Goal: Information Seeking & Learning: Learn about a topic

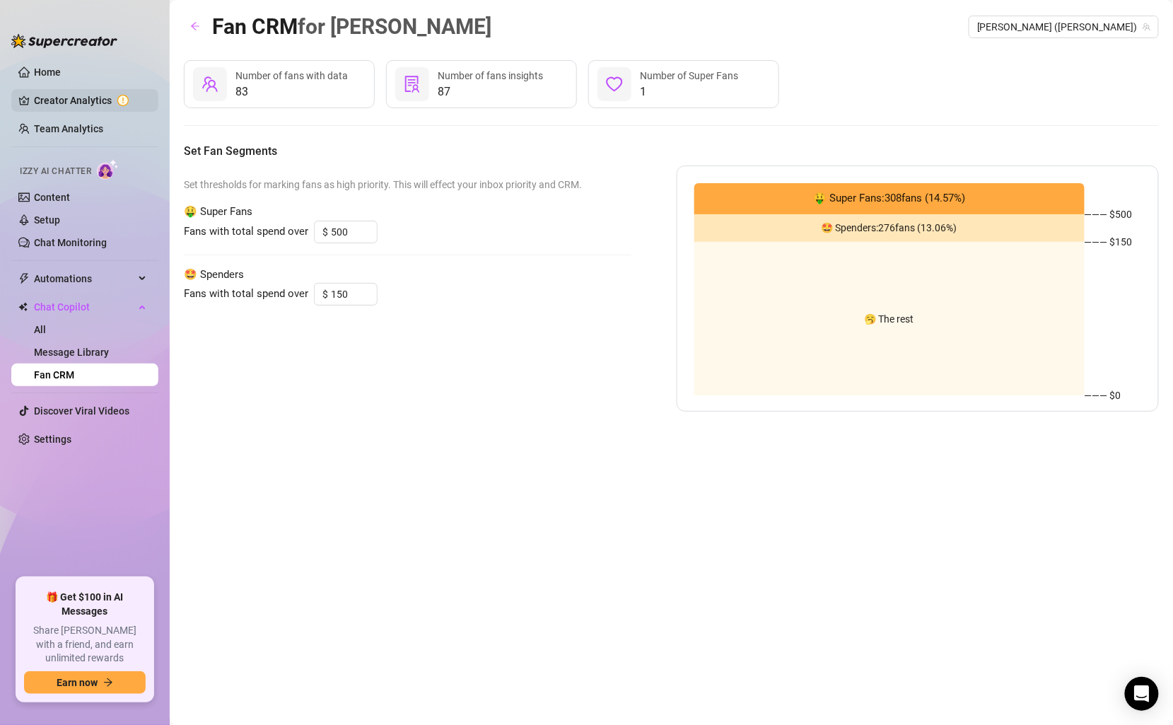
click at [79, 98] on link "Creator Analytics" at bounding box center [90, 100] width 113 height 23
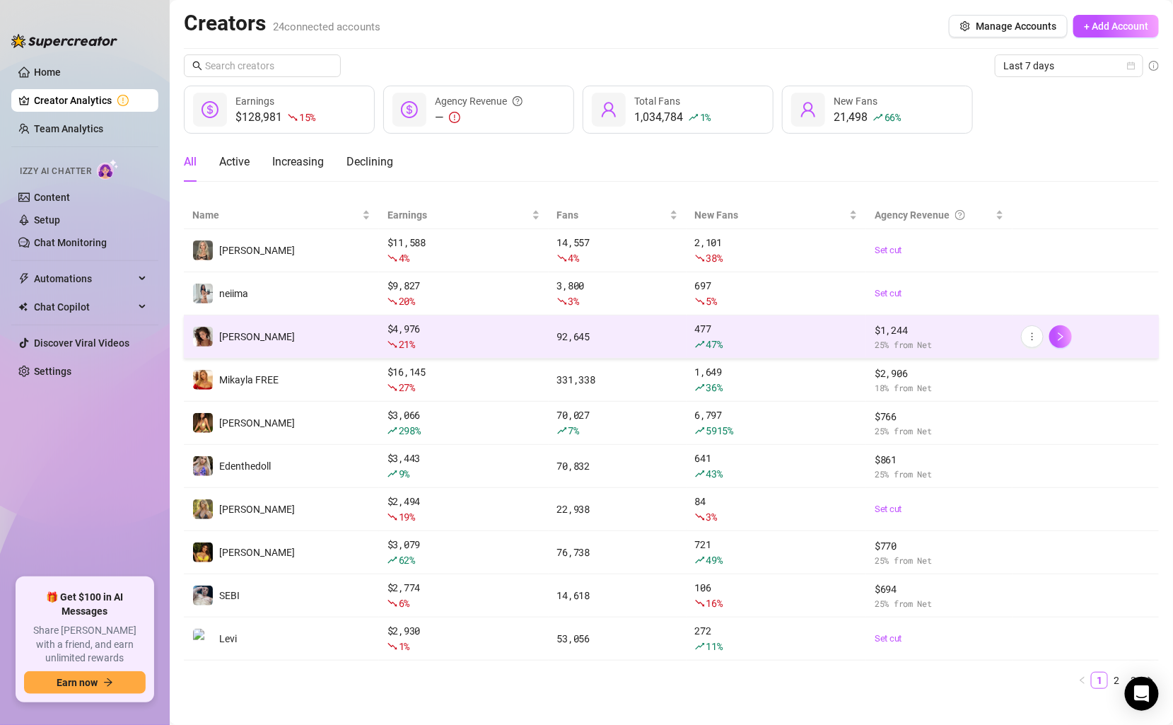
click at [320, 324] on td "[PERSON_NAME]" at bounding box center [281, 336] width 195 height 43
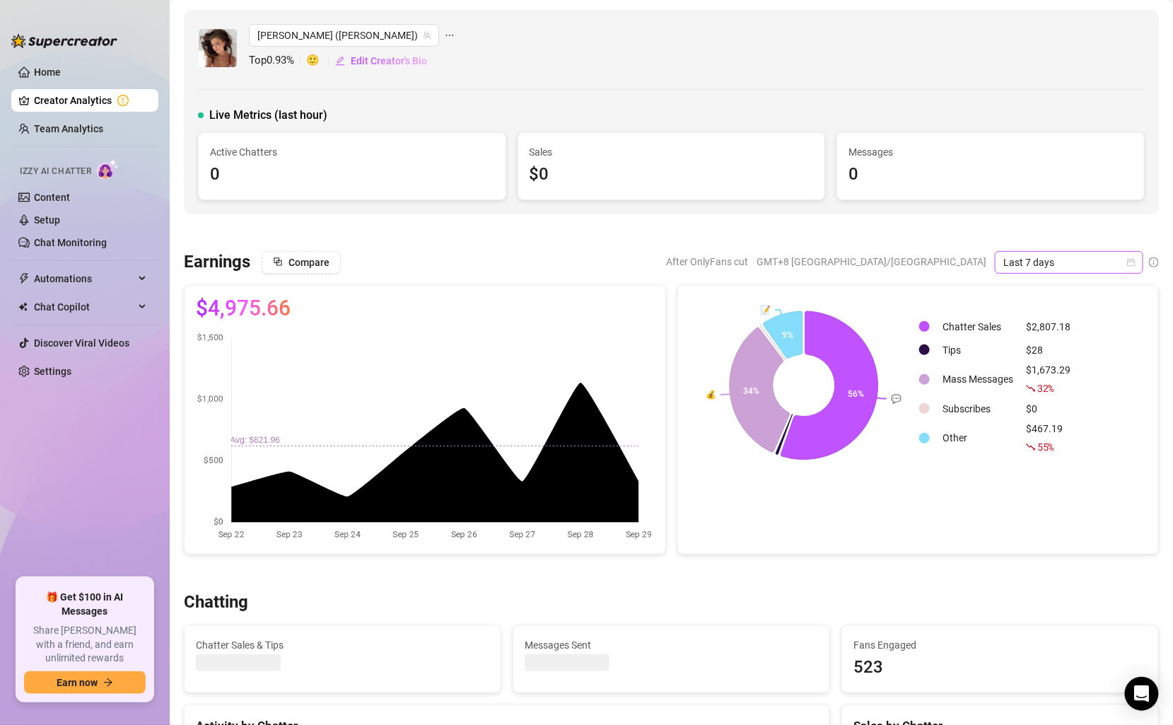
click at [1070, 264] on span "Last 7 days" at bounding box center [1068, 262] width 131 height 21
click at [1062, 377] on div "Custom date" at bounding box center [1070, 380] width 126 height 16
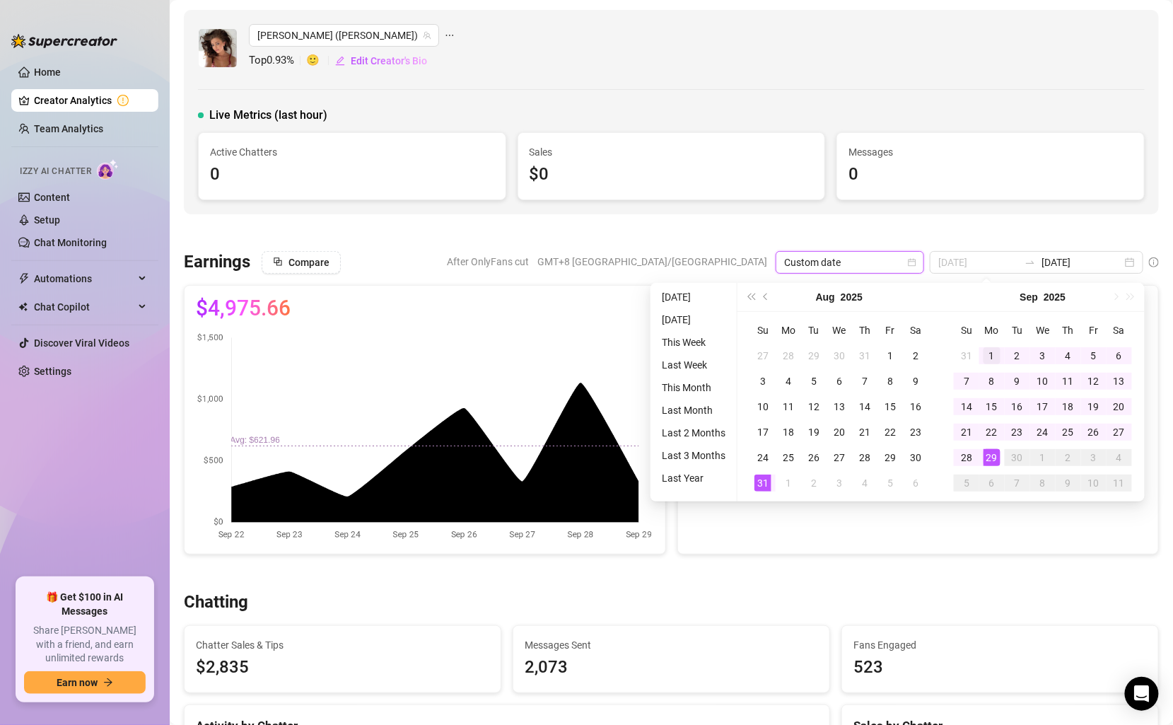
type input "[DATE]"
click at [987, 357] on div "1" at bounding box center [991, 355] width 17 height 17
type input "[DATE]"
click at [991, 459] on div "29" at bounding box center [991, 457] width 17 height 17
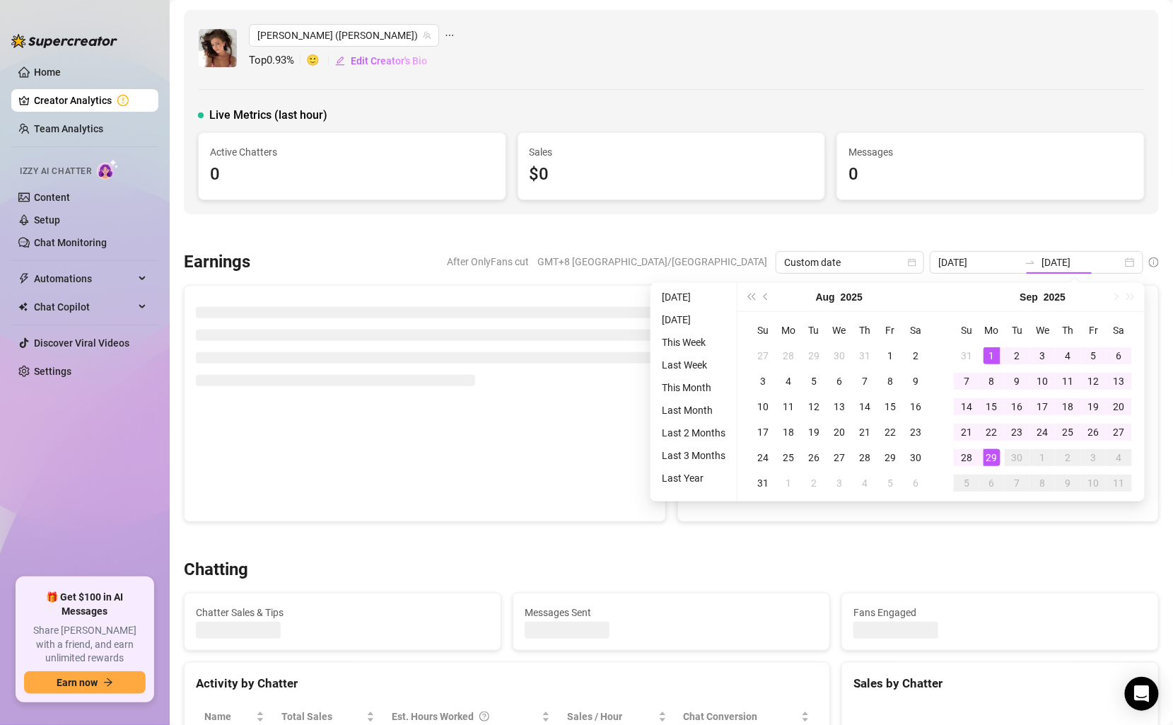
type input "[DATE]"
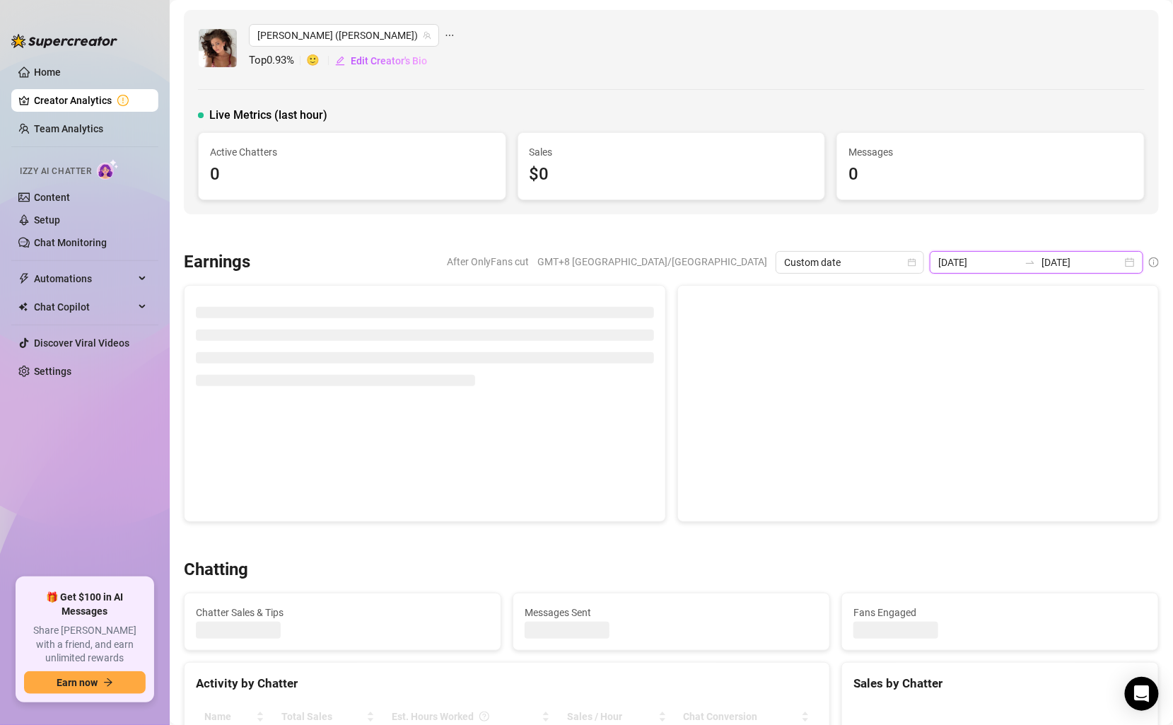
click at [1082, 266] on input "[DATE]" at bounding box center [1081, 262] width 81 height 16
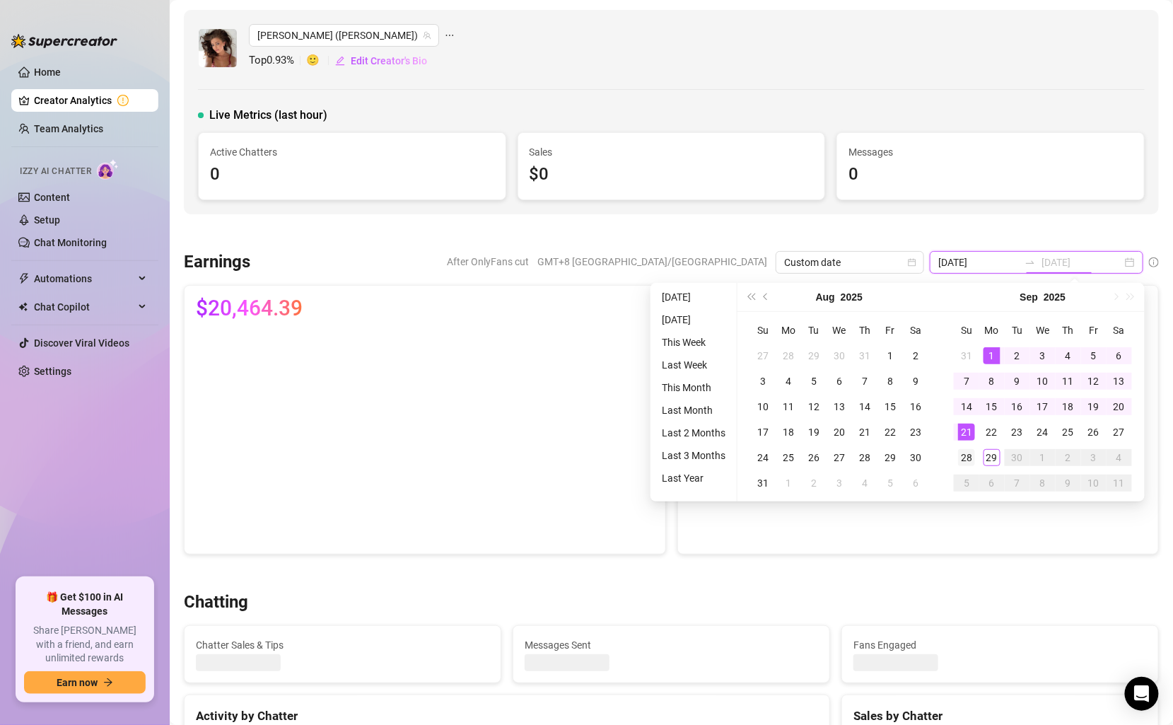
type input "[DATE]"
click at [966, 453] on div "28" at bounding box center [966, 457] width 17 height 17
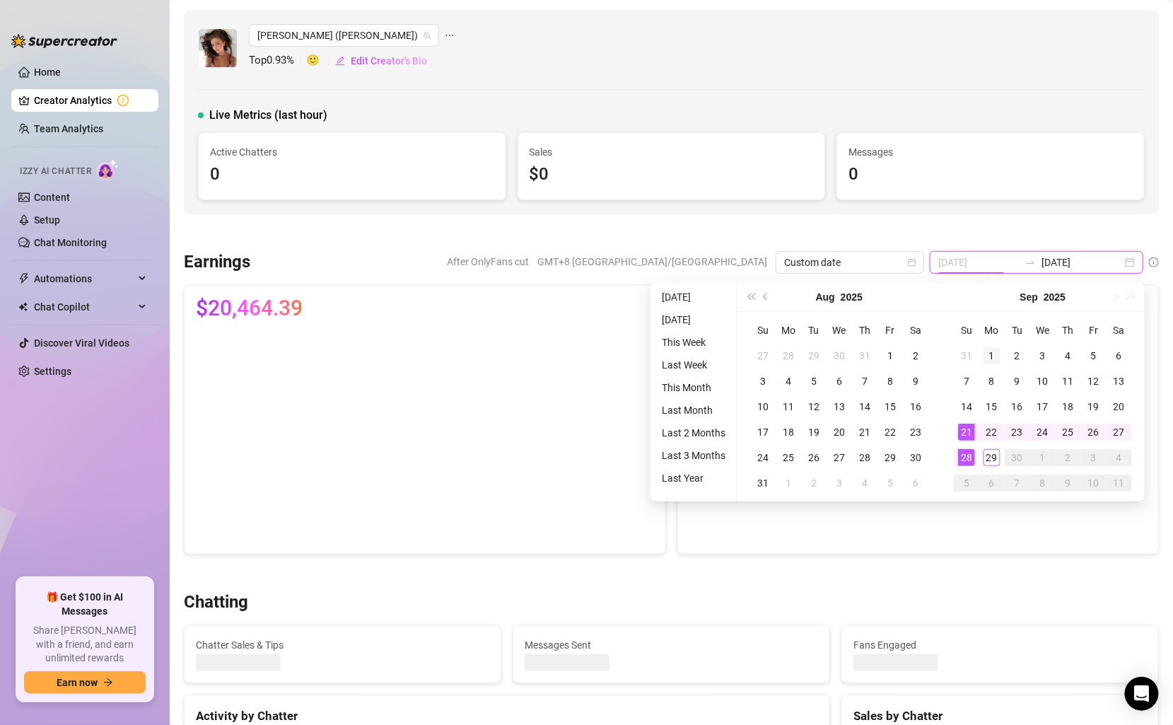
type input "[DATE]"
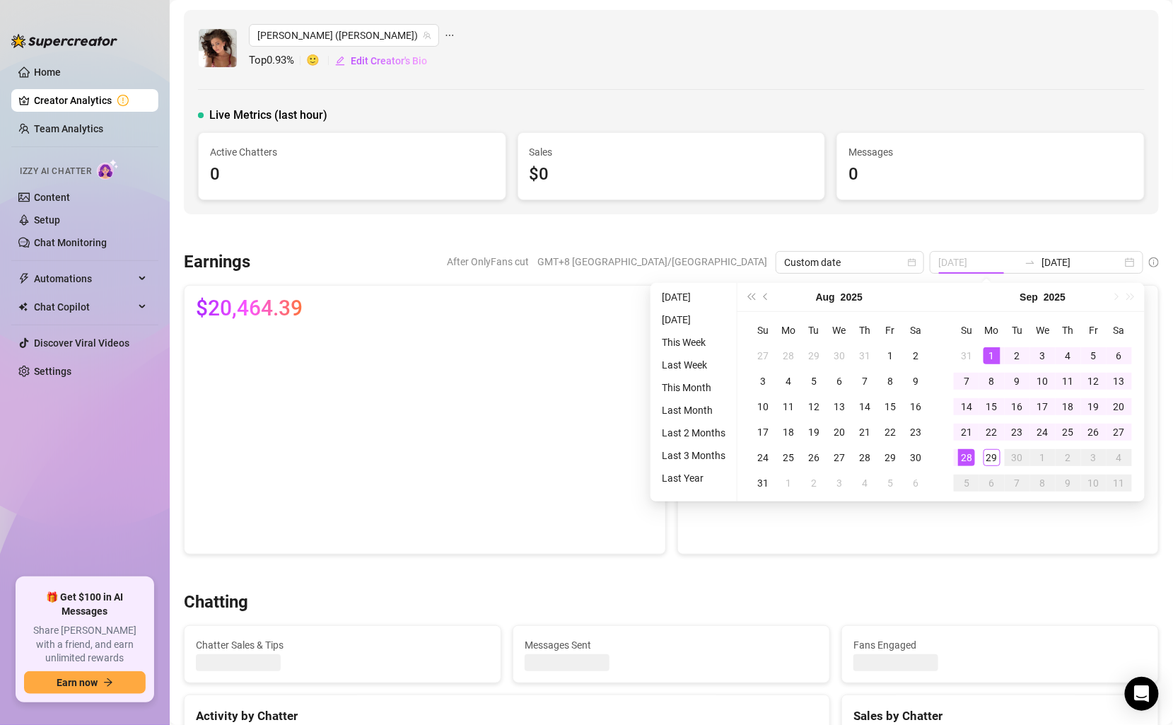
click at [995, 358] on div "1" at bounding box center [991, 355] width 17 height 17
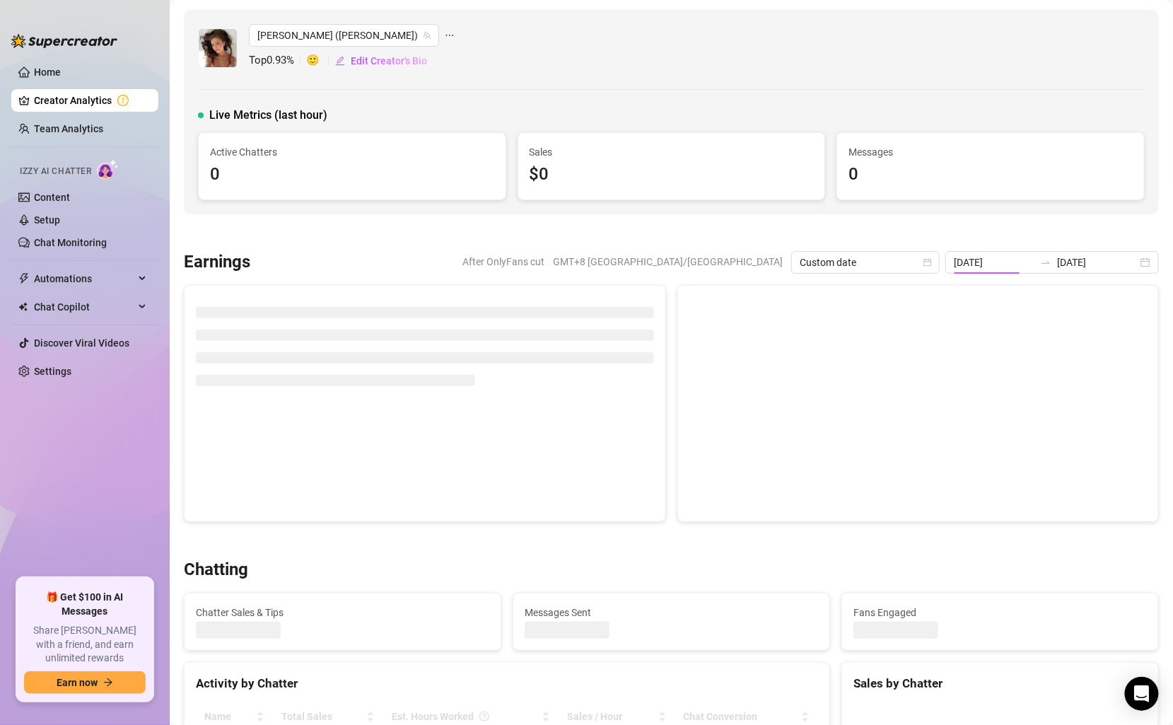
type input "[DATE]"
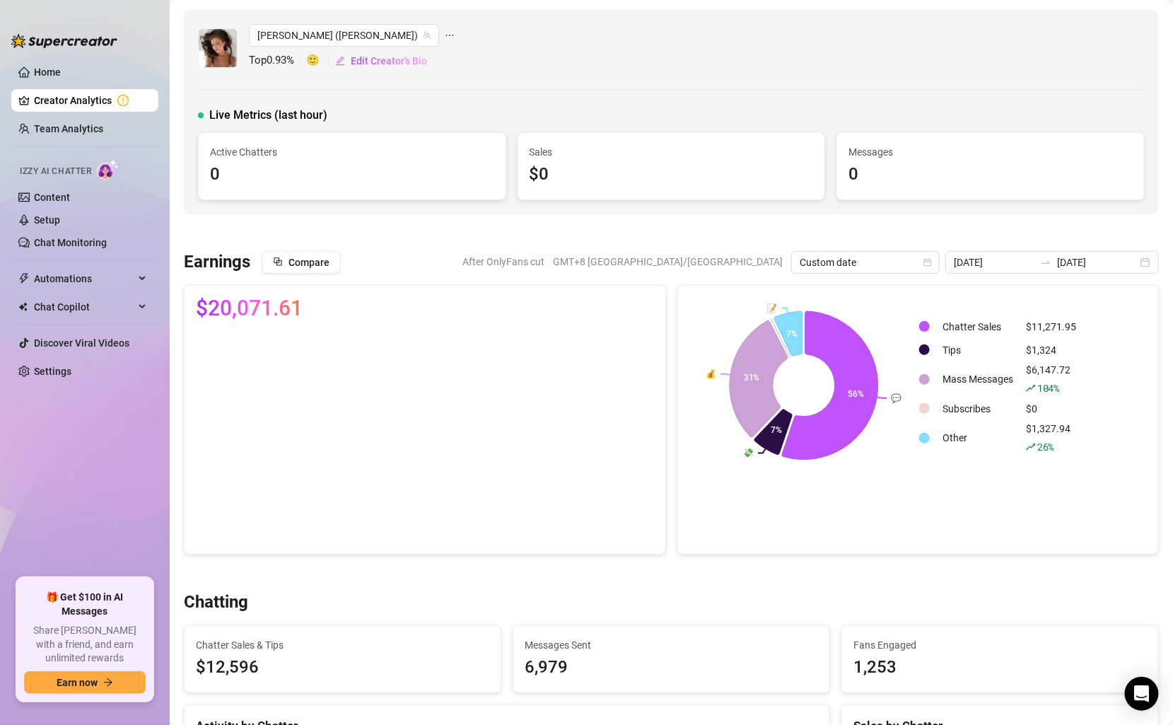
click at [117, 100] on link "Creator Analytics" at bounding box center [90, 100] width 113 height 23
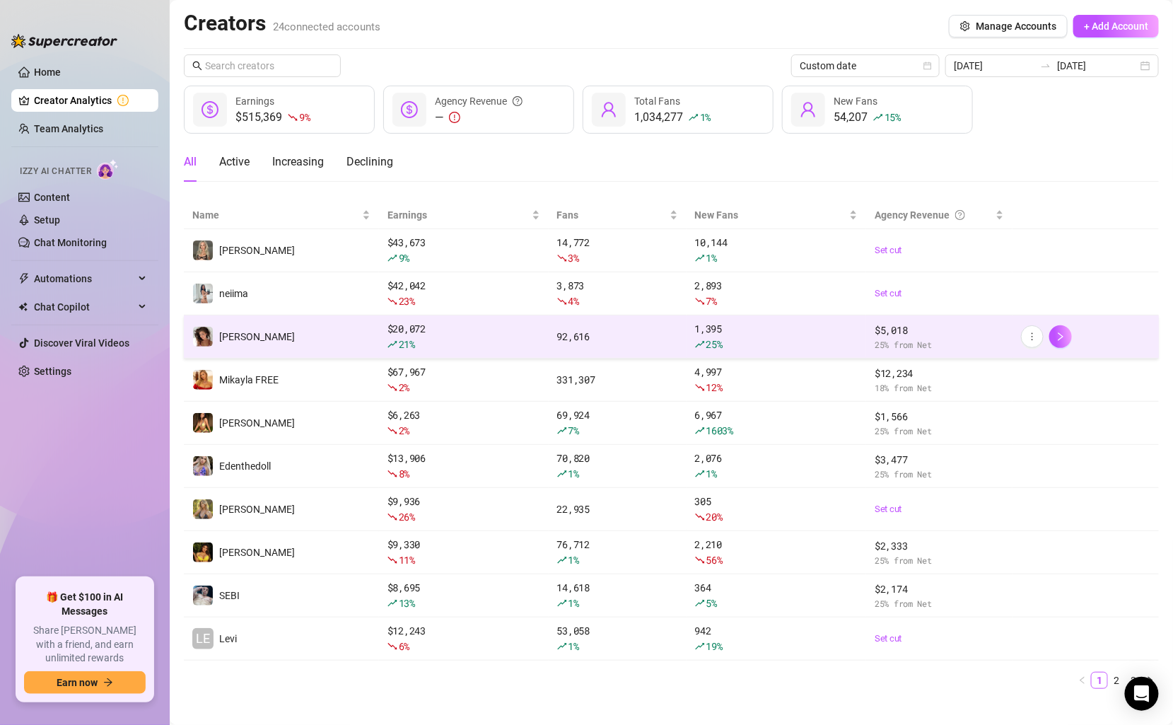
click at [470, 334] on div "$ 20,072 21 %" at bounding box center [463, 336] width 153 height 31
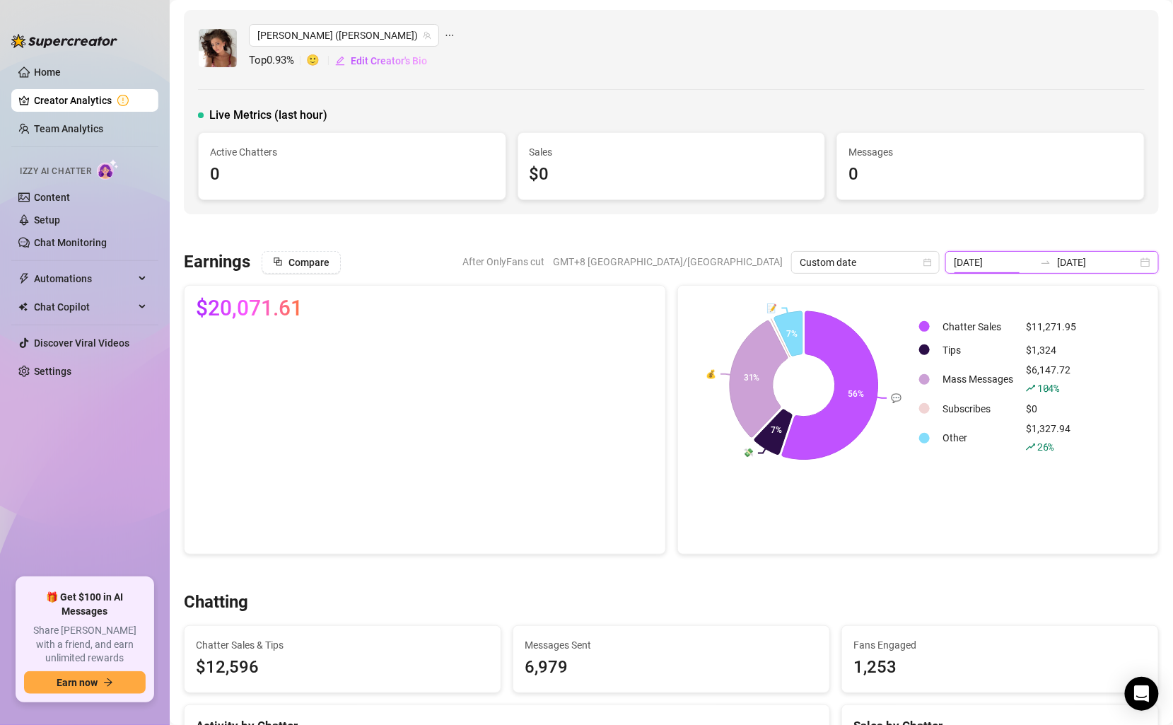
click at [1034, 257] on input "[DATE]" at bounding box center [994, 262] width 81 height 16
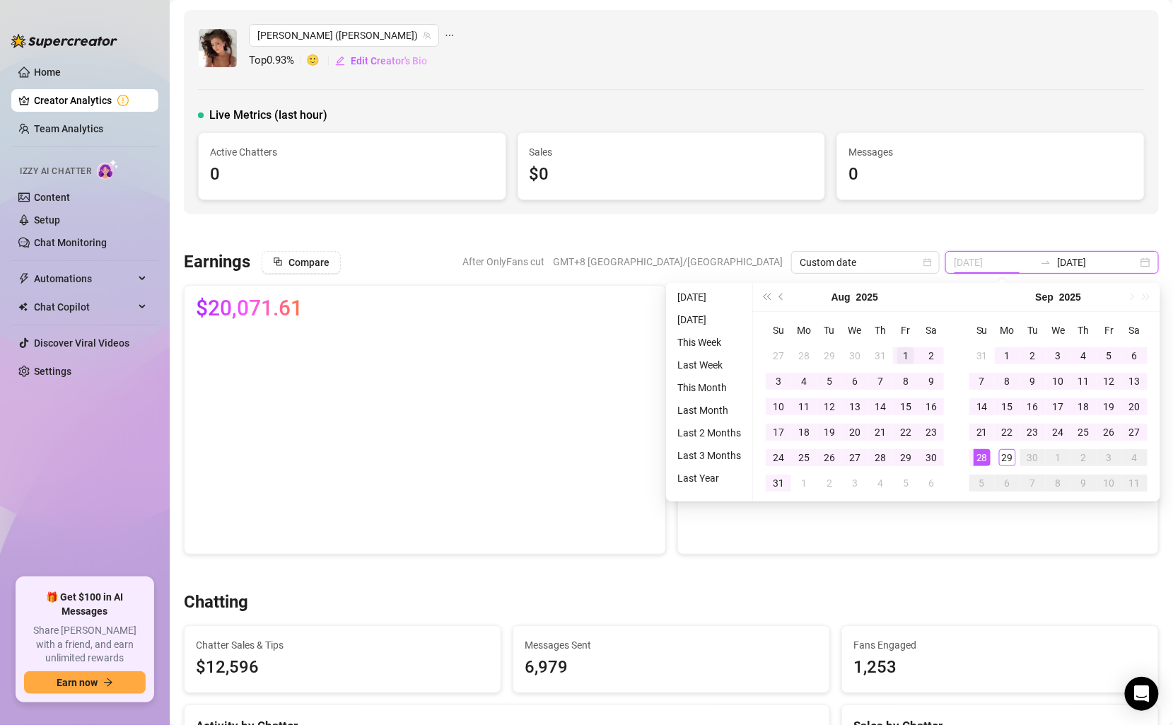
type input "[DATE]"
click at [906, 353] on div "1" at bounding box center [905, 355] width 17 height 17
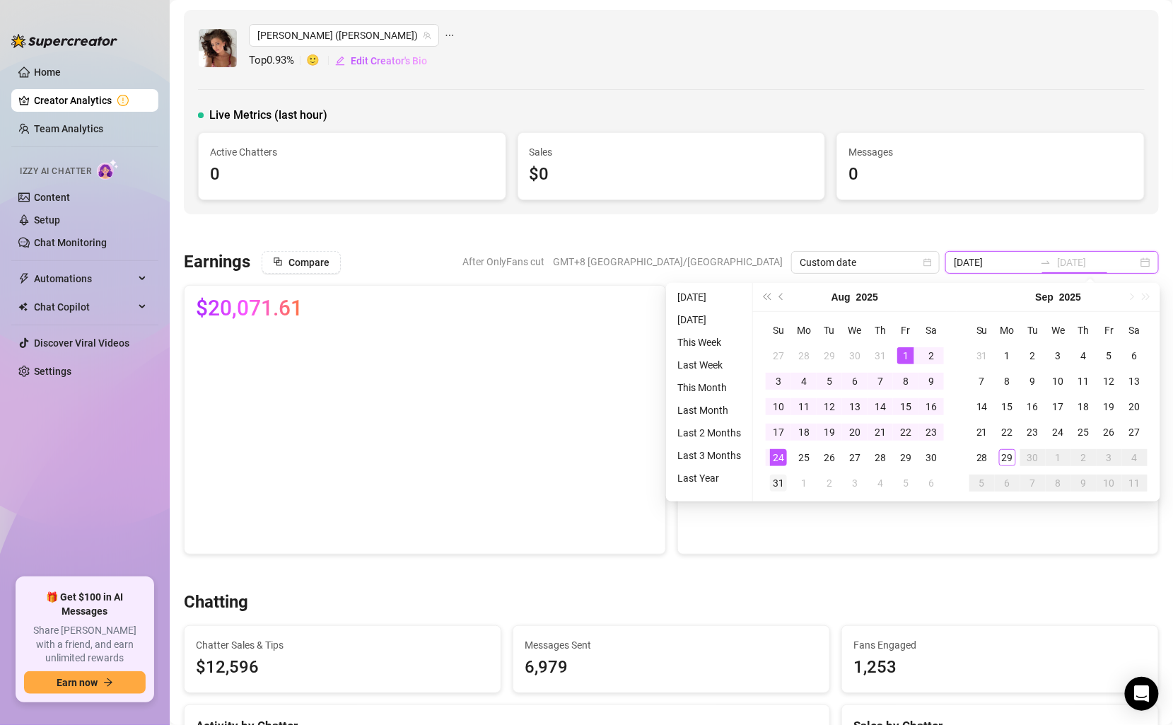
type input "[DATE]"
click at [778, 478] on div "31" at bounding box center [778, 482] width 17 height 17
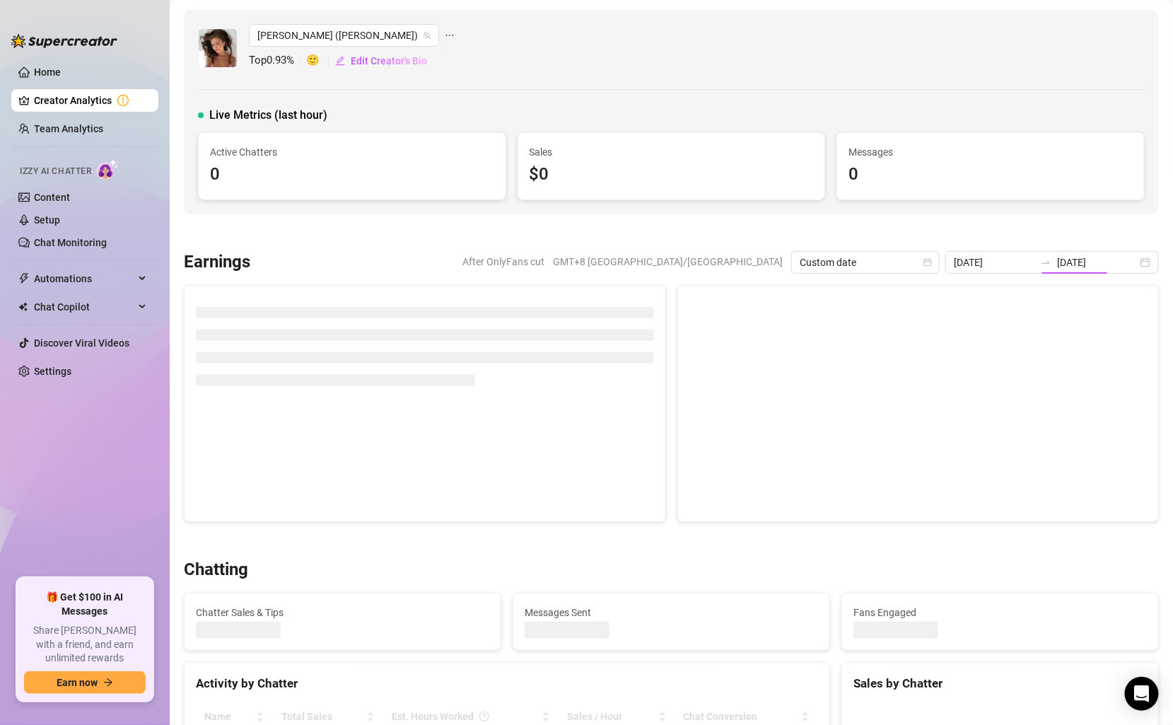
type input "[DATE]"
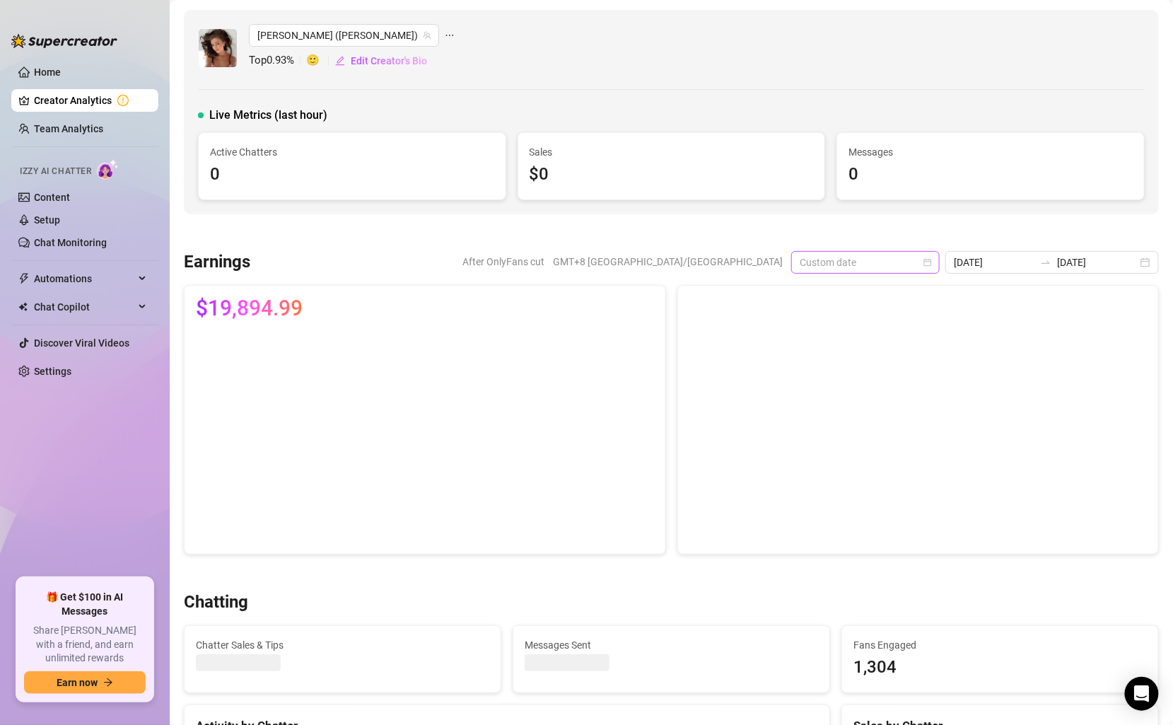
click at [922, 259] on span "Custom date" at bounding box center [865, 262] width 131 height 21
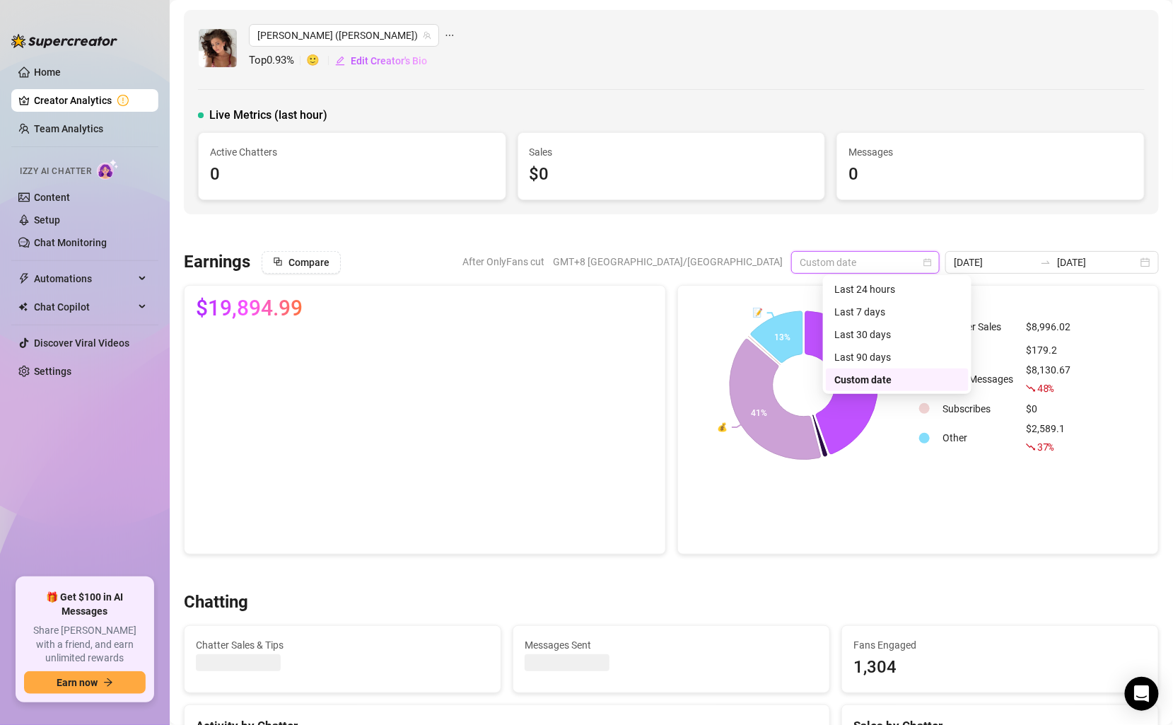
click at [922, 259] on span "Custom date" at bounding box center [865, 262] width 131 height 21
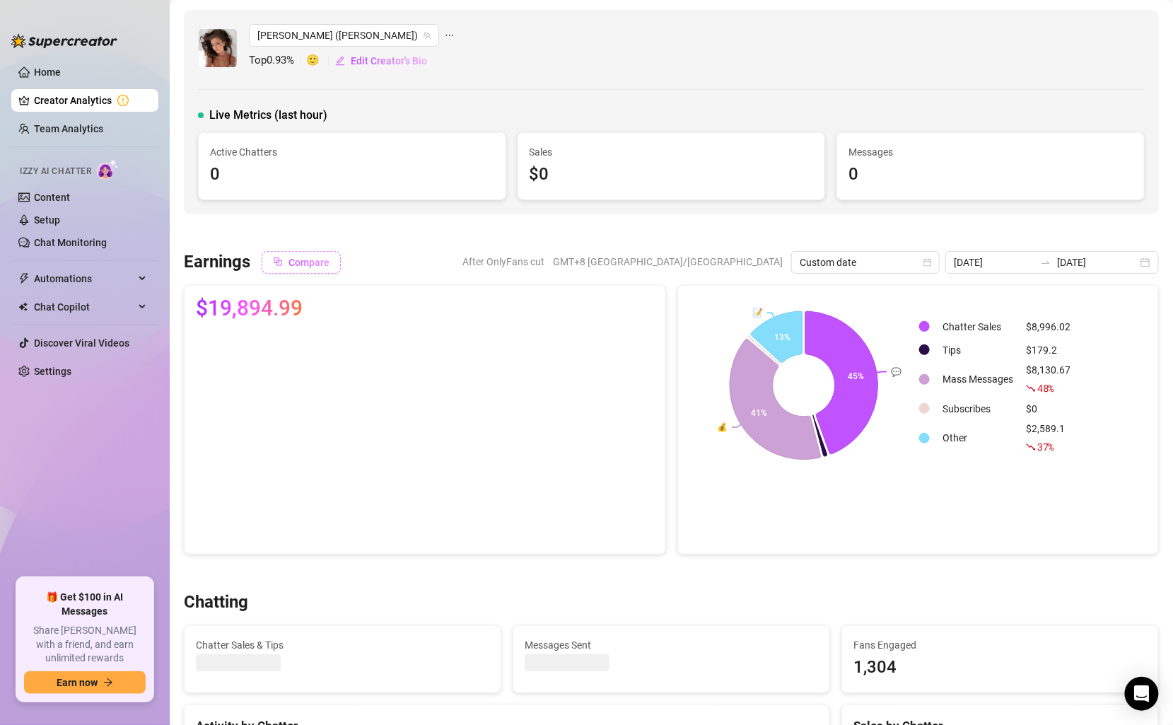
click at [320, 254] on button "Compare" at bounding box center [301, 262] width 79 height 23
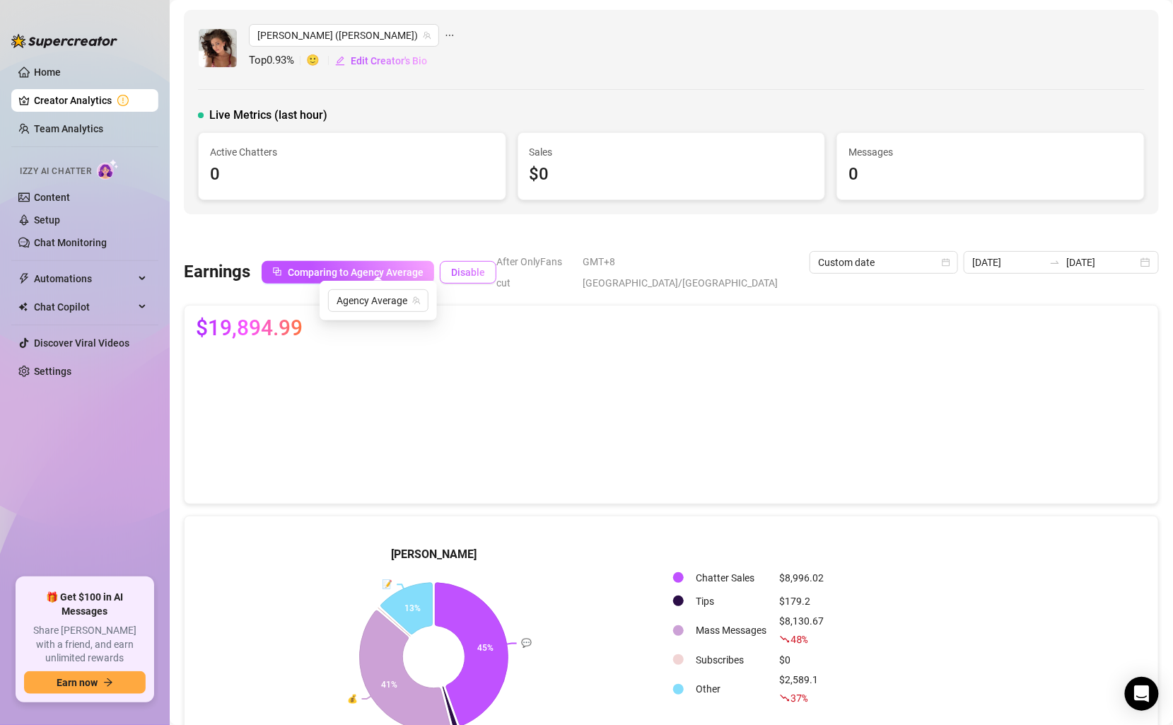
click at [469, 267] on span "Disable" at bounding box center [468, 272] width 34 height 11
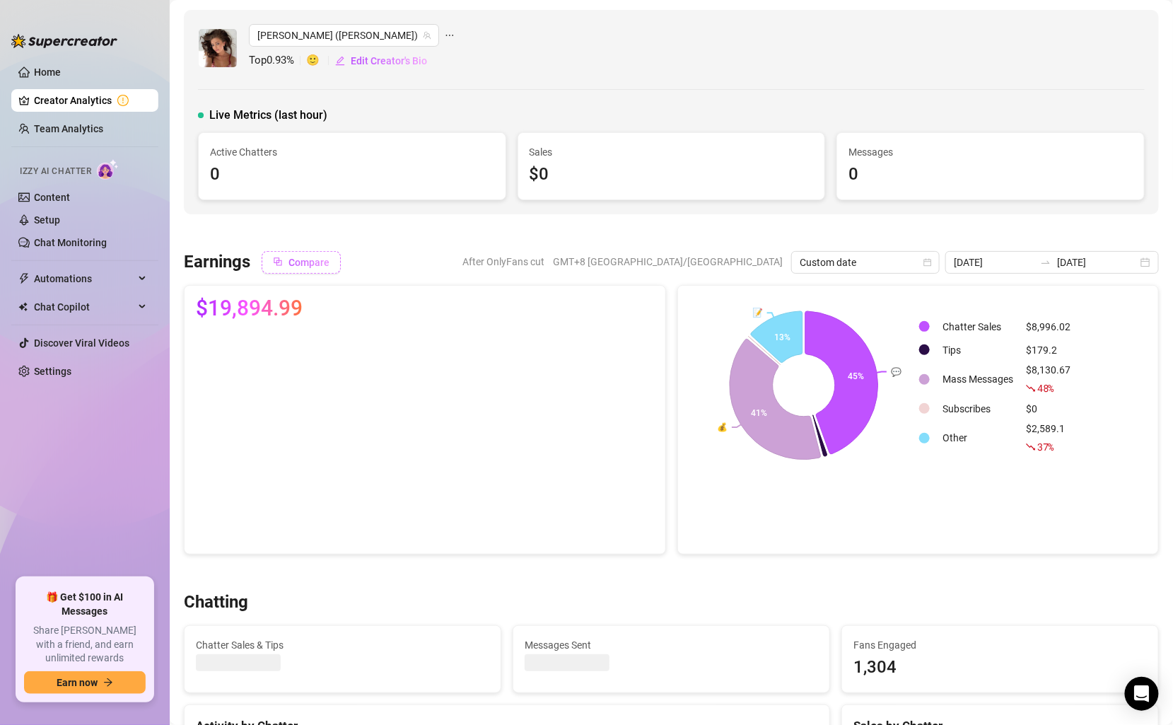
click at [328, 257] on span "Compare" at bounding box center [308, 262] width 41 height 11
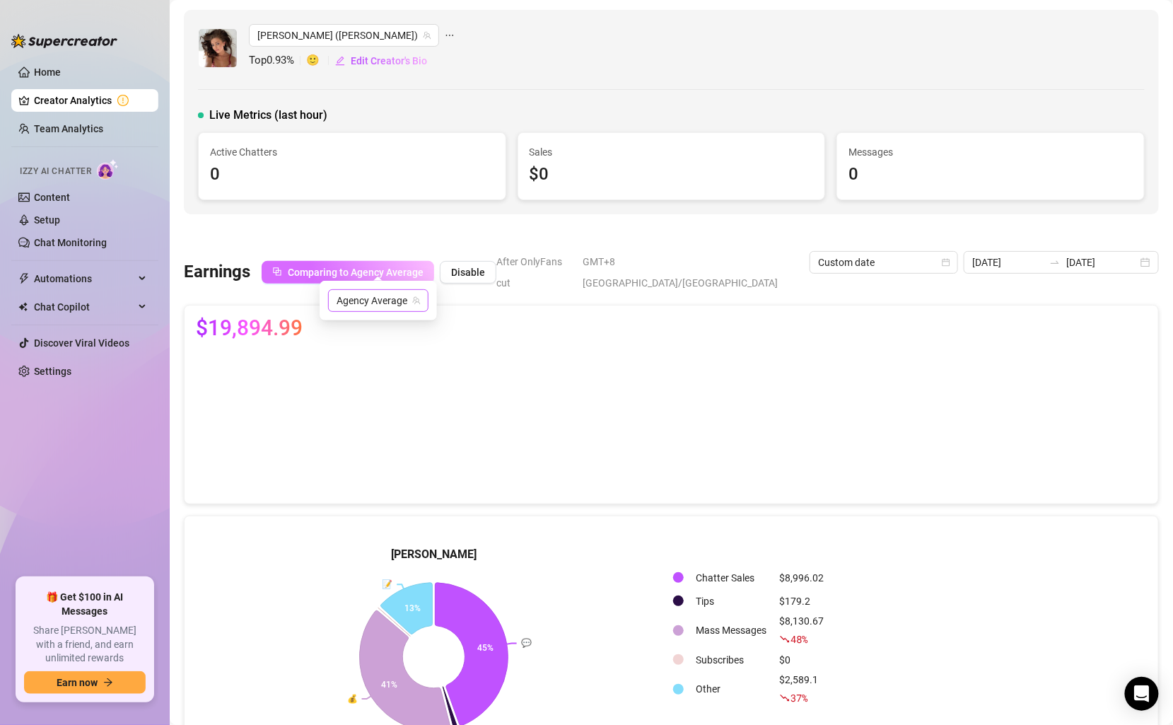
click at [373, 295] on span "Agency Average" at bounding box center [377, 300] width 83 height 21
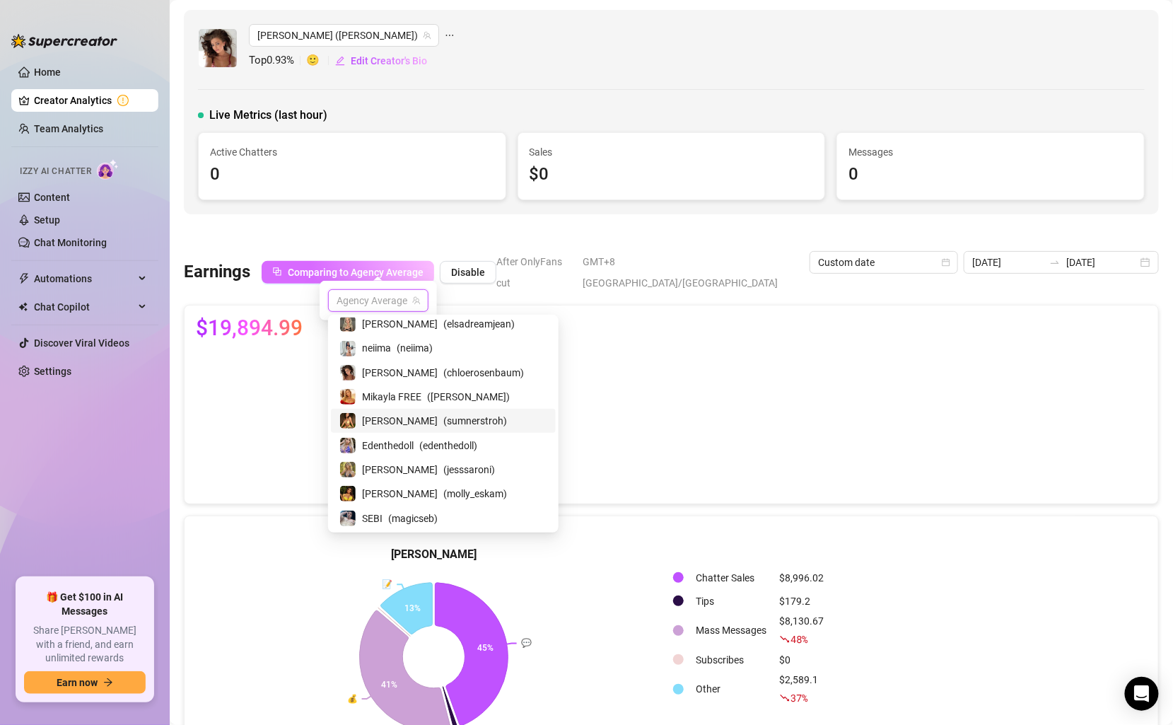
scroll to position [30, 0]
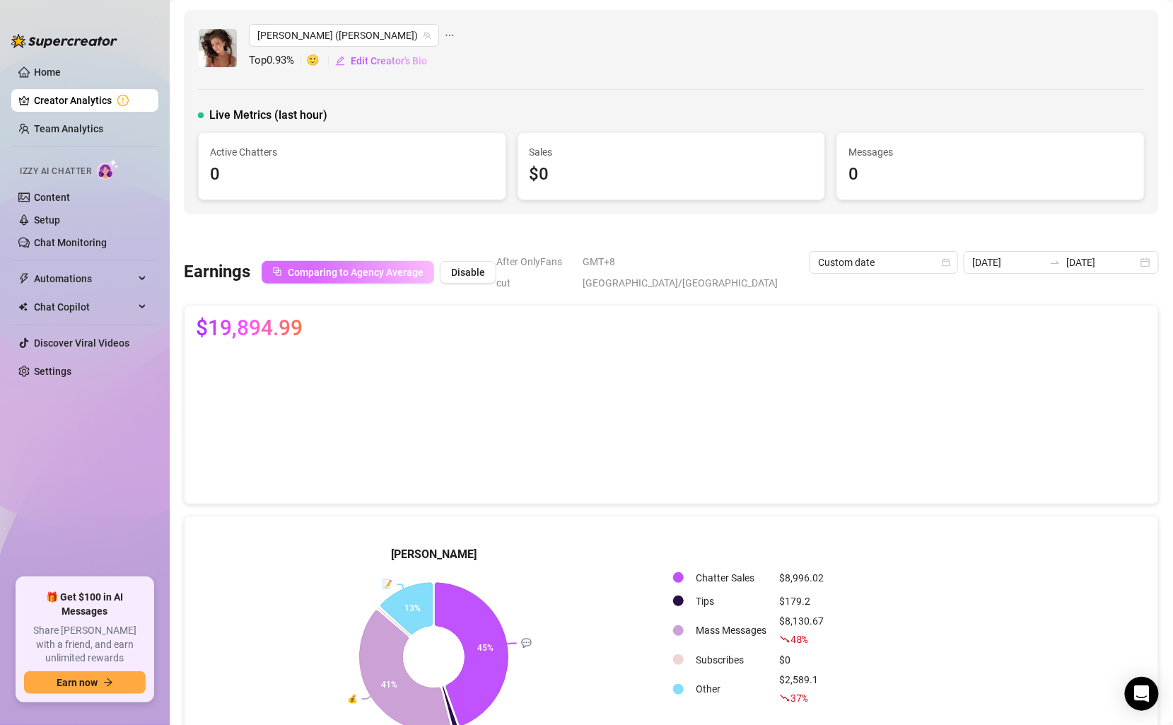
click at [482, 261] on button "Disable" at bounding box center [468, 272] width 57 height 23
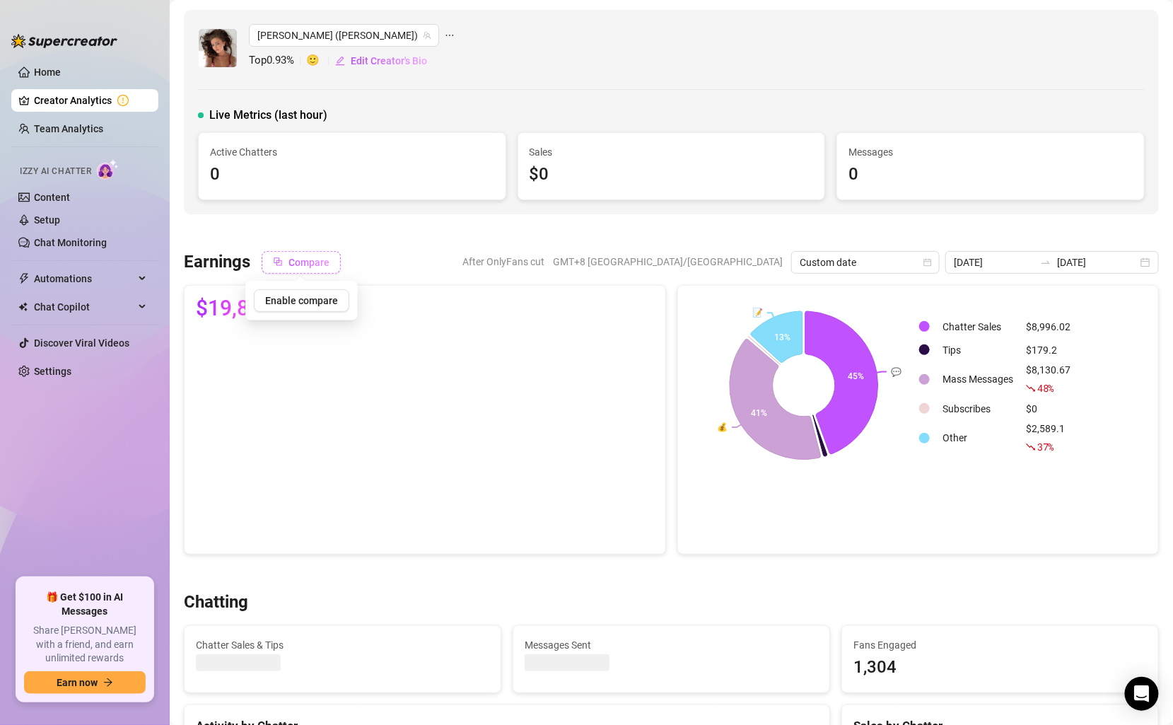
click at [904, 264] on span "Custom date" at bounding box center [865, 262] width 131 height 21
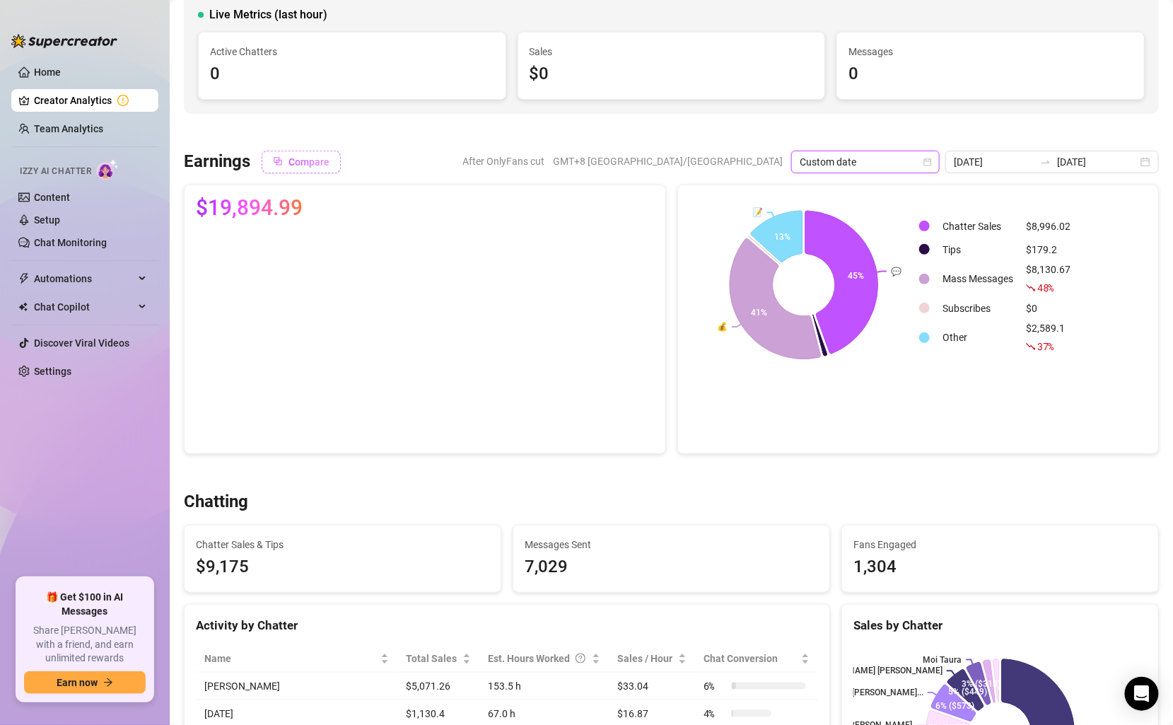
scroll to position [94, 0]
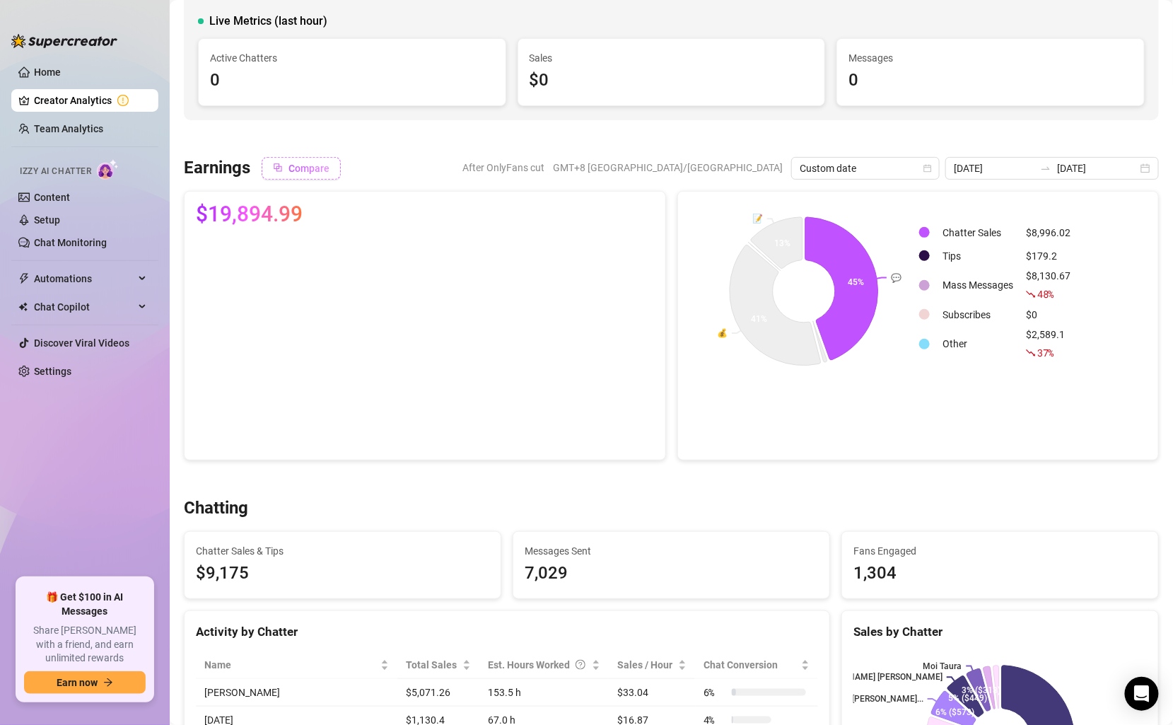
click at [1046, 228] on div "$8,996.02" at bounding box center [1048, 233] width 45 height 16
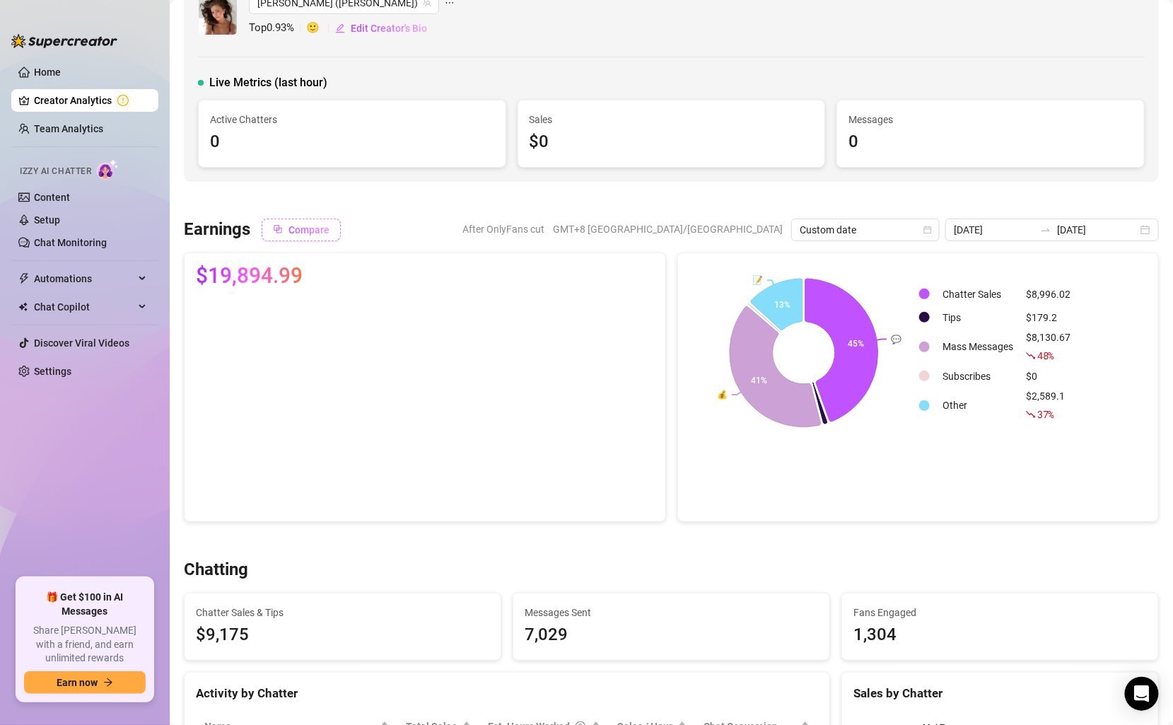
scroll to position [0, 0]
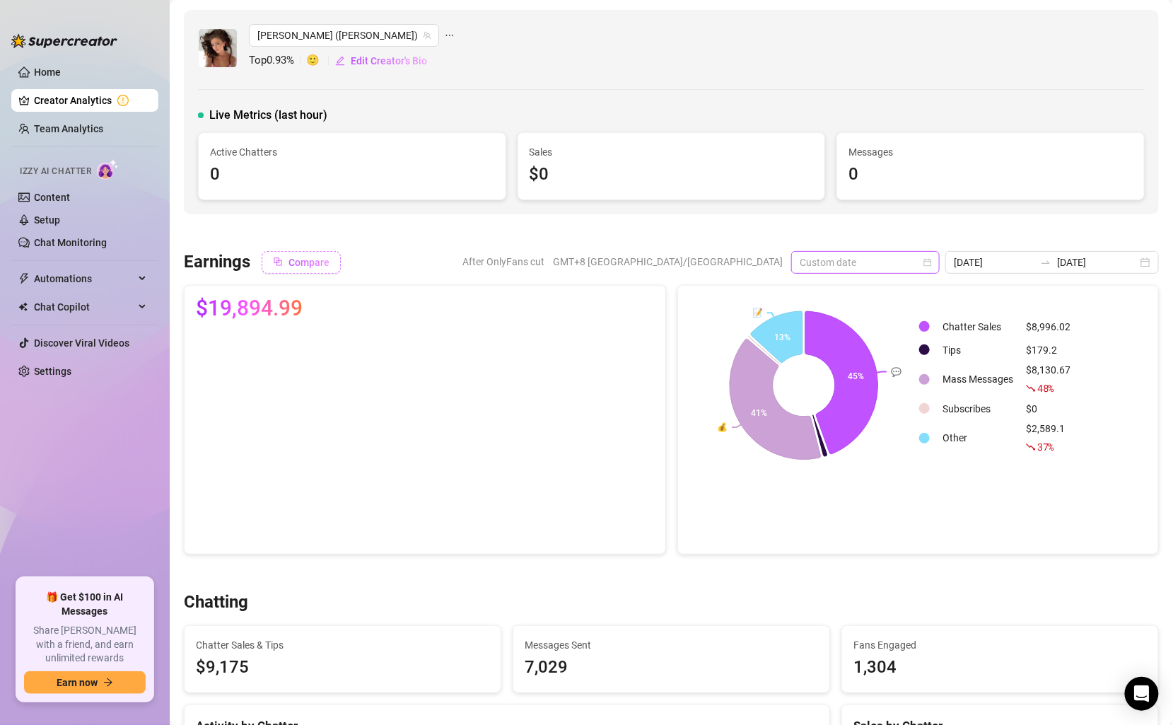
click at [903, 256] on span "Custom date" at bounding box center [865, 262] width 131 height 21
click at [1032, 257] on input "[DATE]" at bounding box center [994, 262] width 81 height 16
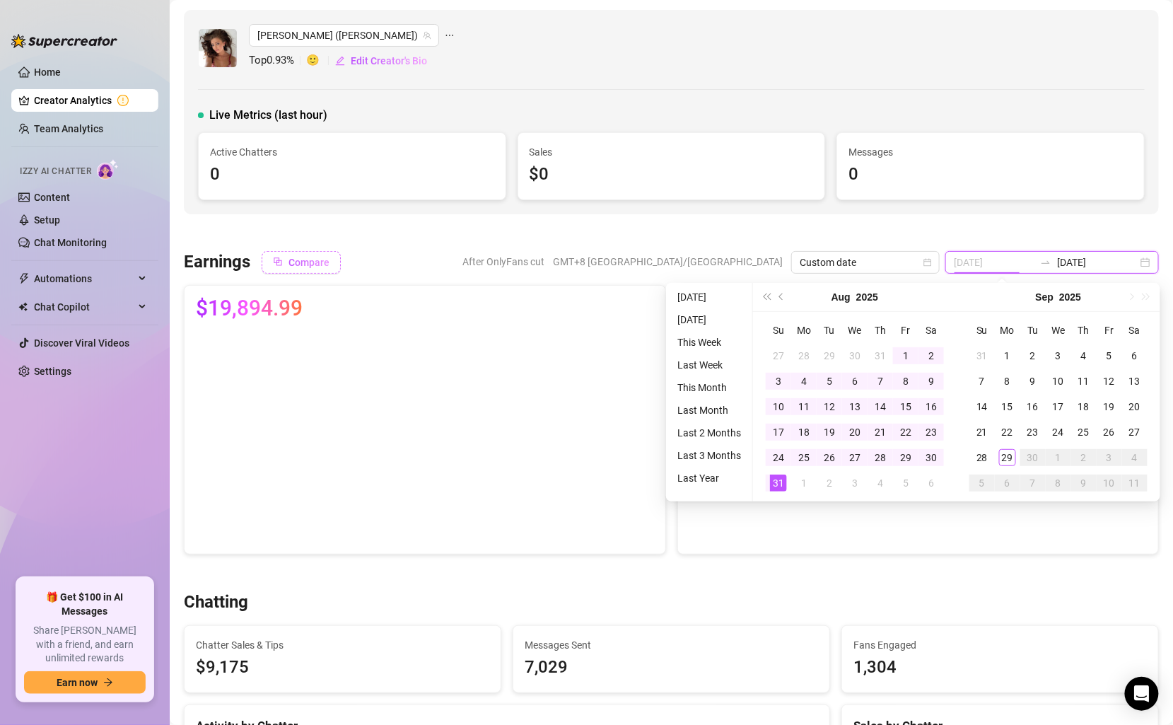
type input "[DATE]"
click at [783, 293] on button "Previous month (PageUp)" at bounding box center [782, 297] width 16 height 28
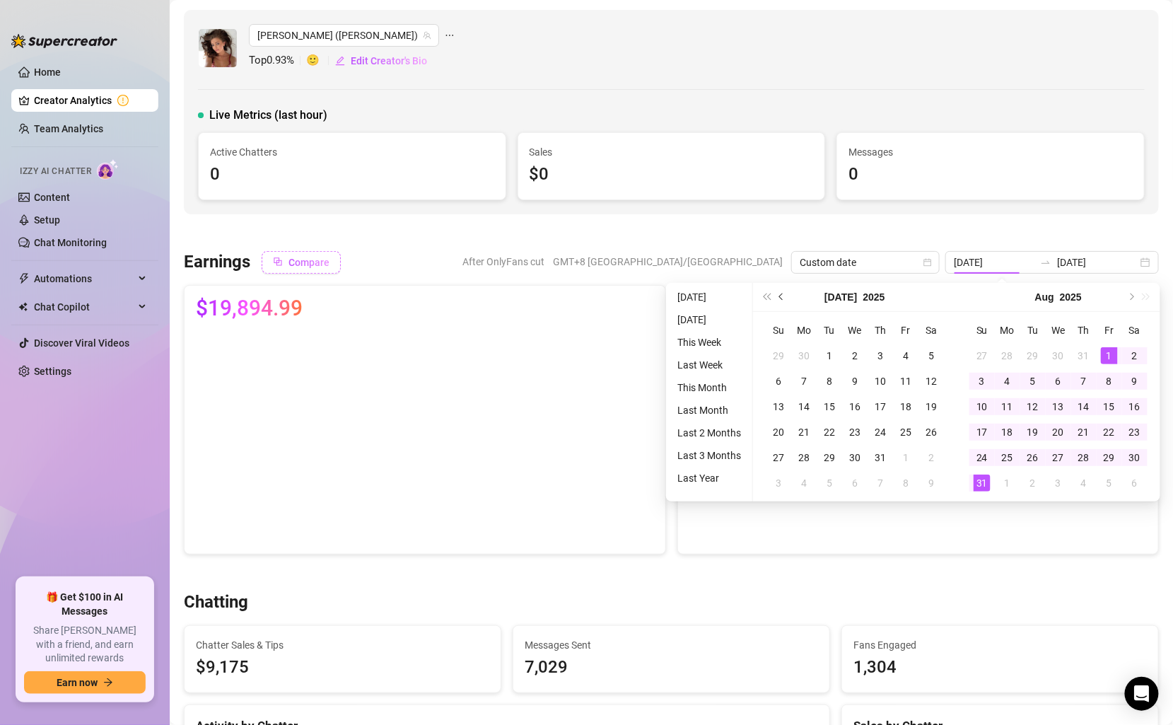
click at [783, 293] on button "Previous month (PageUp)" at bounding box center [782, 297] width 16 height 28
